Goal: Book appointment/travel/reservation

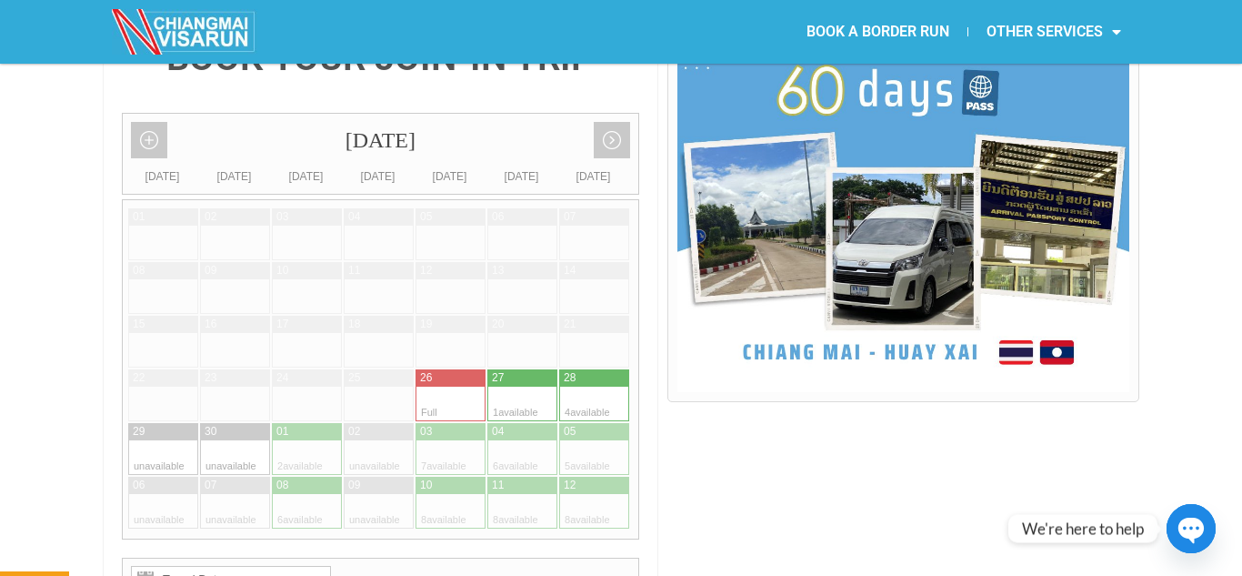
scroll to position [468, 0]
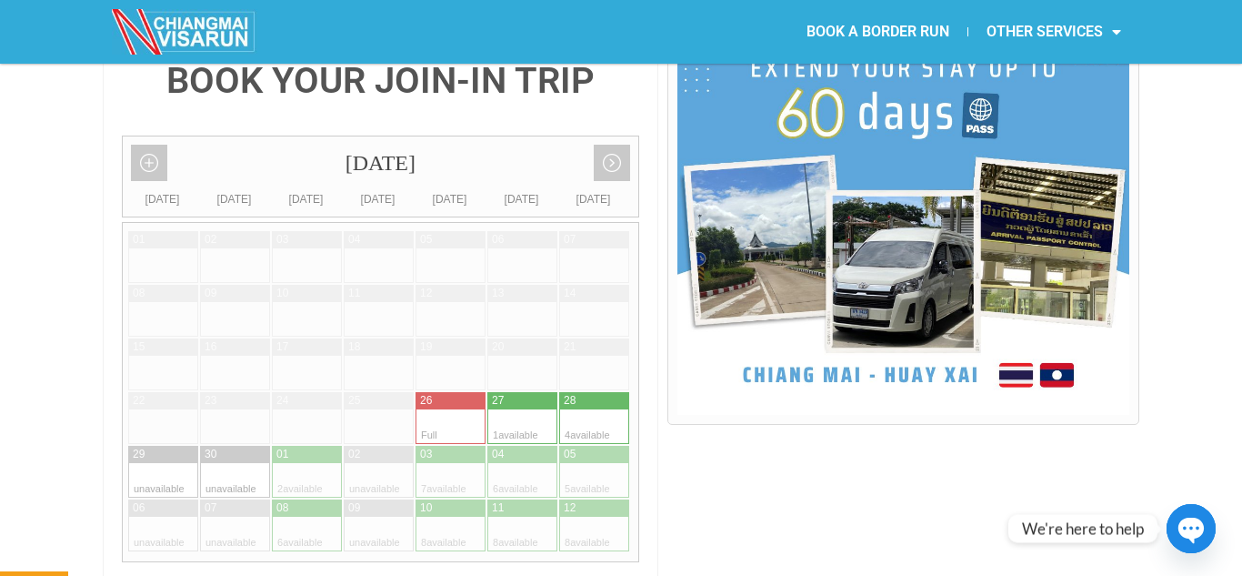
click at [579, 409] on div at bounding box center [576, 426] width 35 height 35
type input "[DATE]"
radio input "true"
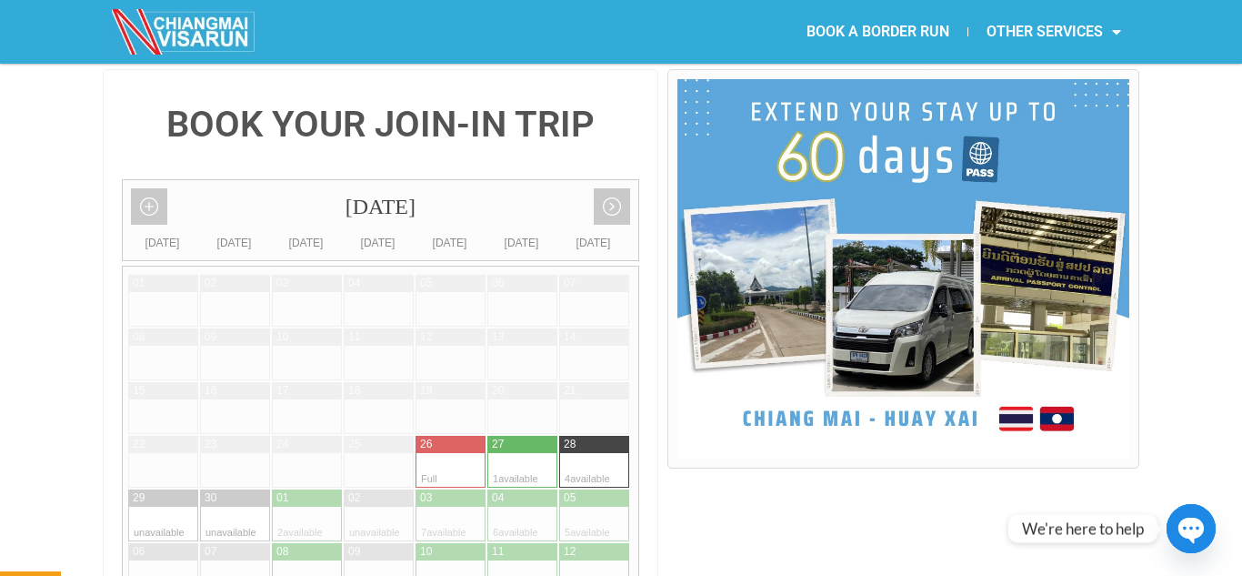
scroll to position [0, 0]
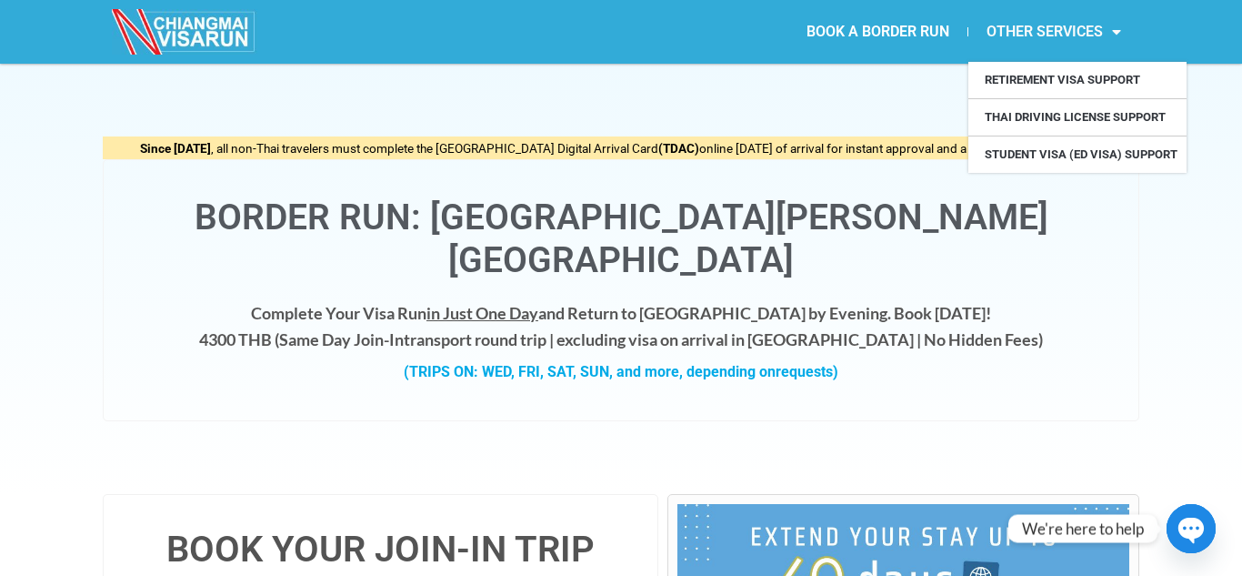
click at [1006, 37] on link "OTHER SERVICES" at bounding box center [1053, 32] width 171 height 42
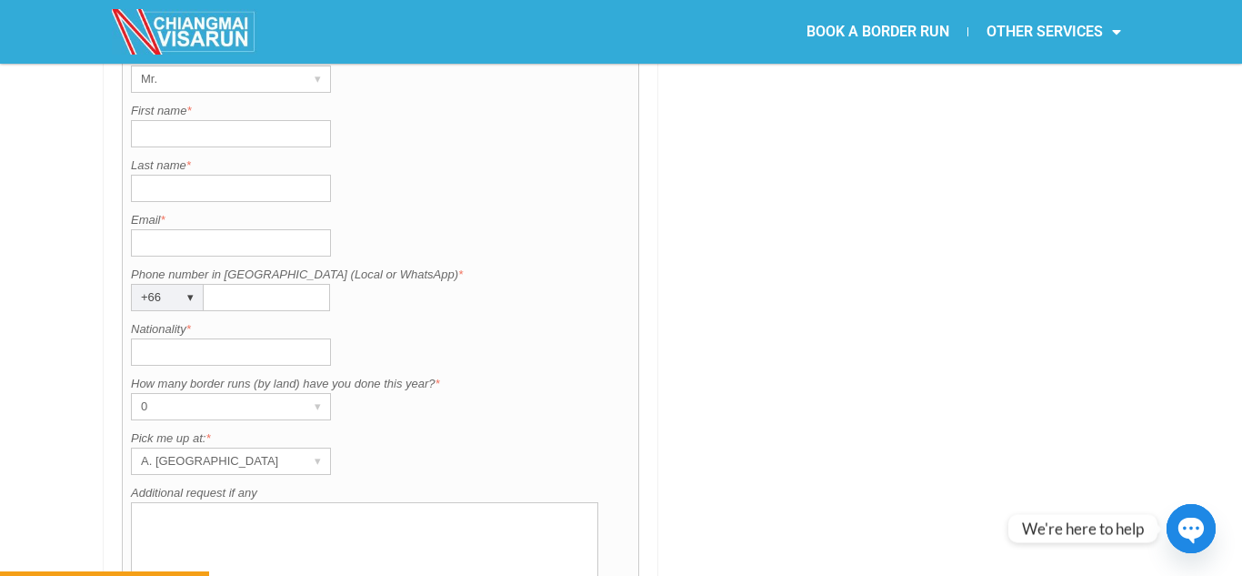
scroll to position [1504, 0]
click at [1187, 526] on icon "button" at bounding box center [1190, 530] width 26 height 26
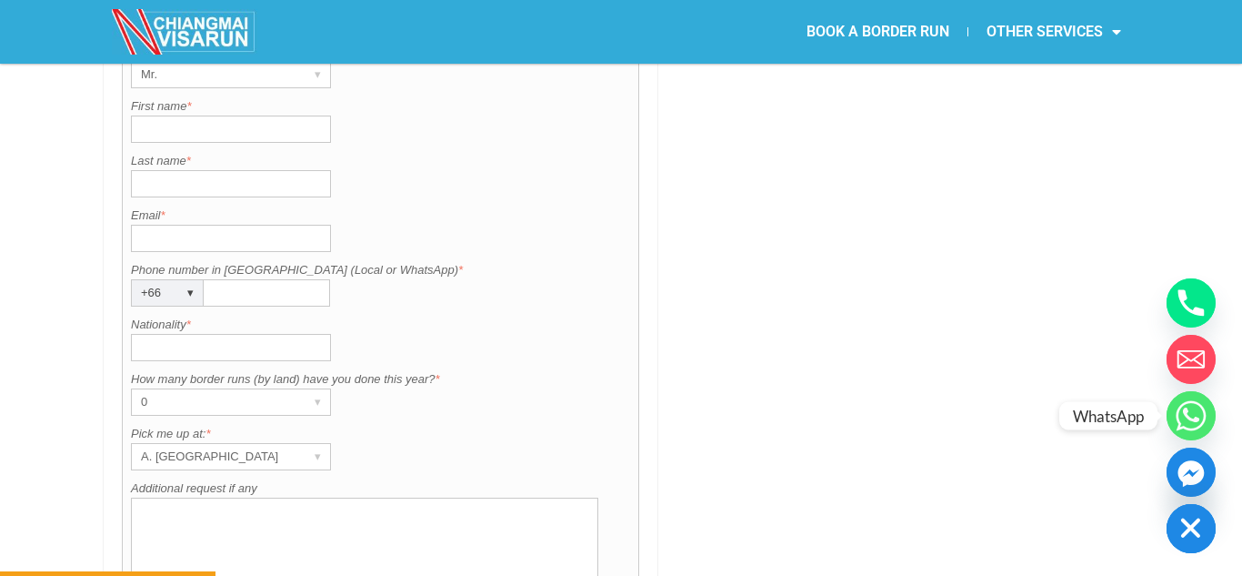
click at [1189, 423] on circle "Whatsapp" at bounding box center [1191, 415] width 49 height 49
click at [1189, 417] on icon "Whatsapp" at bounding box center [1191, 414] width 16 height 15
click at [1198, 481] on icon "Facebook_Messenger" at bounding box center [1190, 473] width 26 height 26
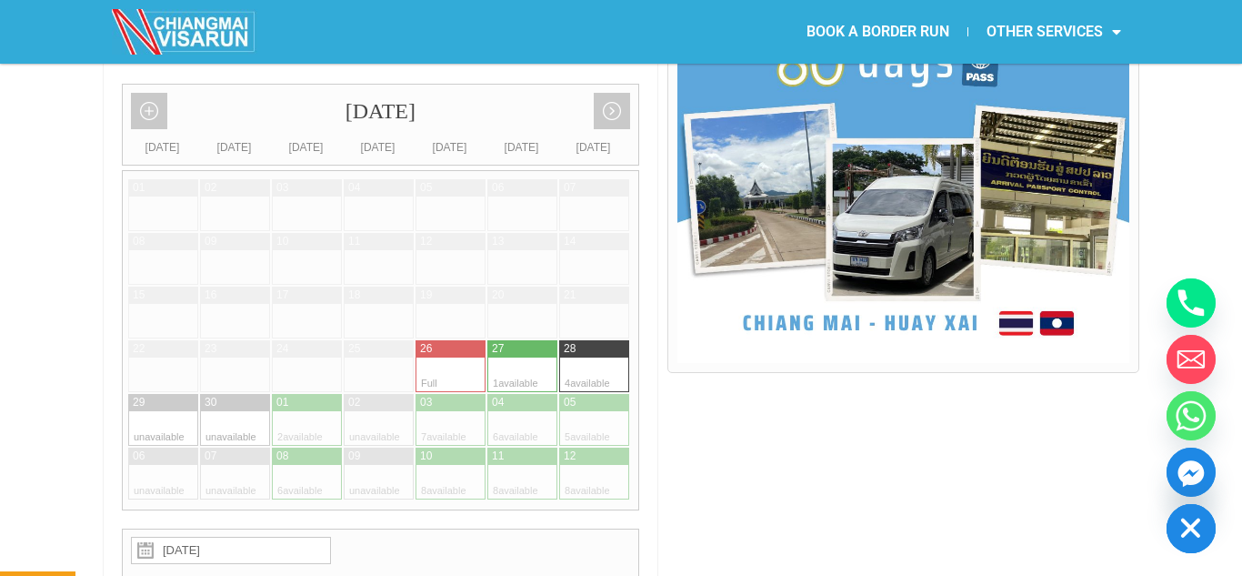
scroll to position [529, 0]
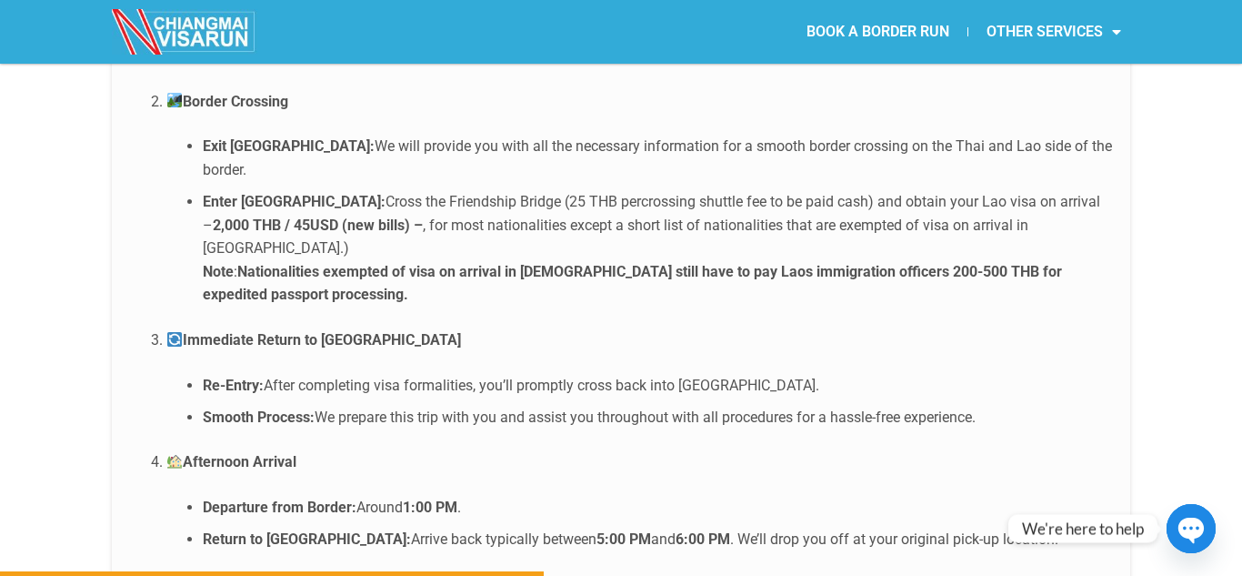
scroll to position [3737, 0]
